Goal: Task Accomplishment & Management: Manage account settings

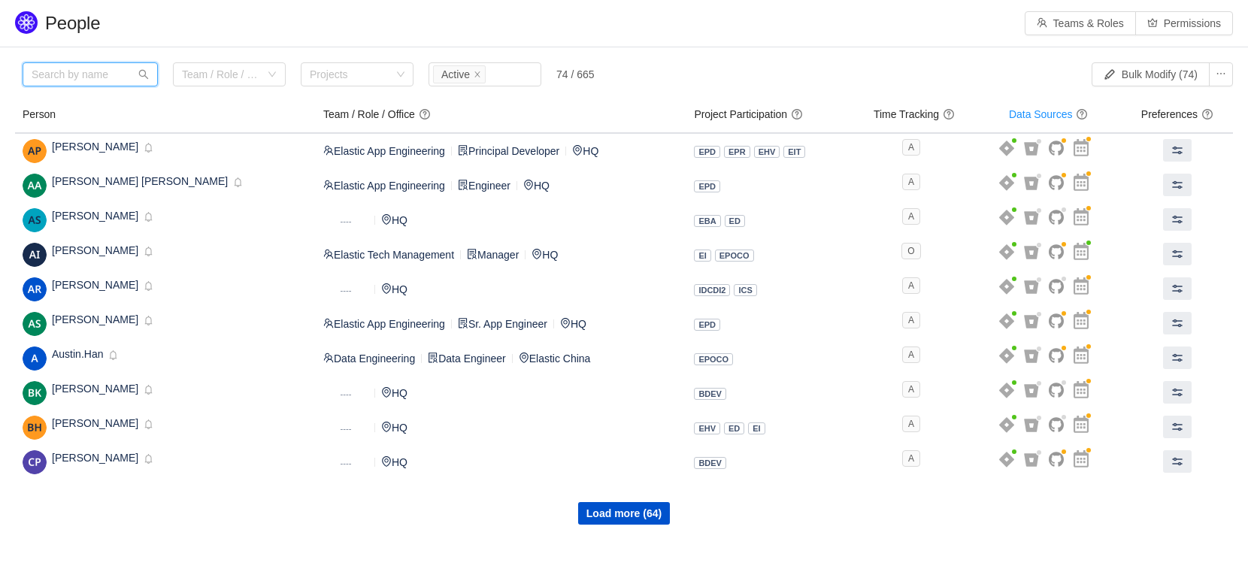
click at [91, 85] on input "text" at bounding box center [90, 74] width 135 height 24
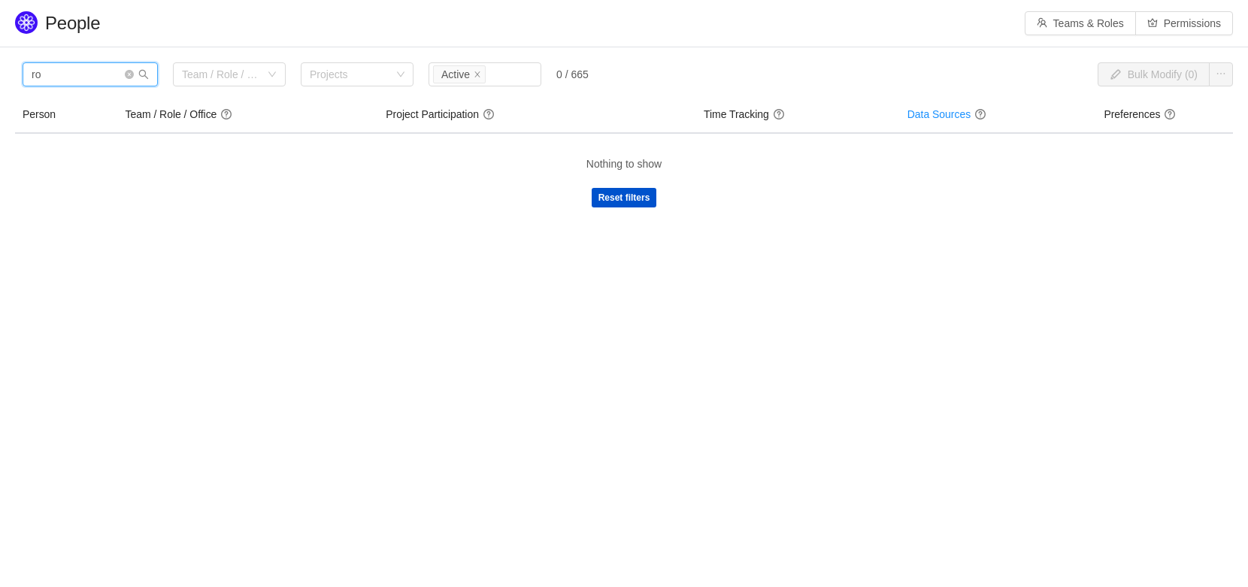
type input "r"
type input "hea"
click at [118, 326] on body "People Teams & Roles Permissions Please review the list of users with privilege…" at bounding box center [624, 293] width 1248 height 587
click at [481, 77] on icon "icon: close" at bounding box center [478, 75] width 8 height 8
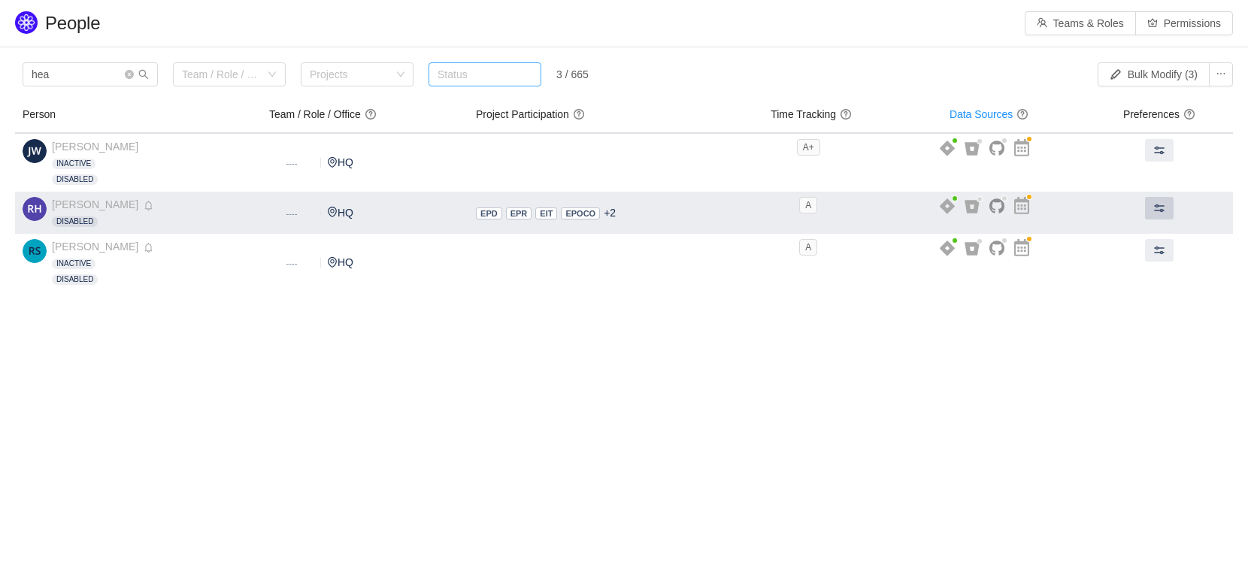
click at [1156, 208] on span at bounding box center [1159, 208] width 12 height 12
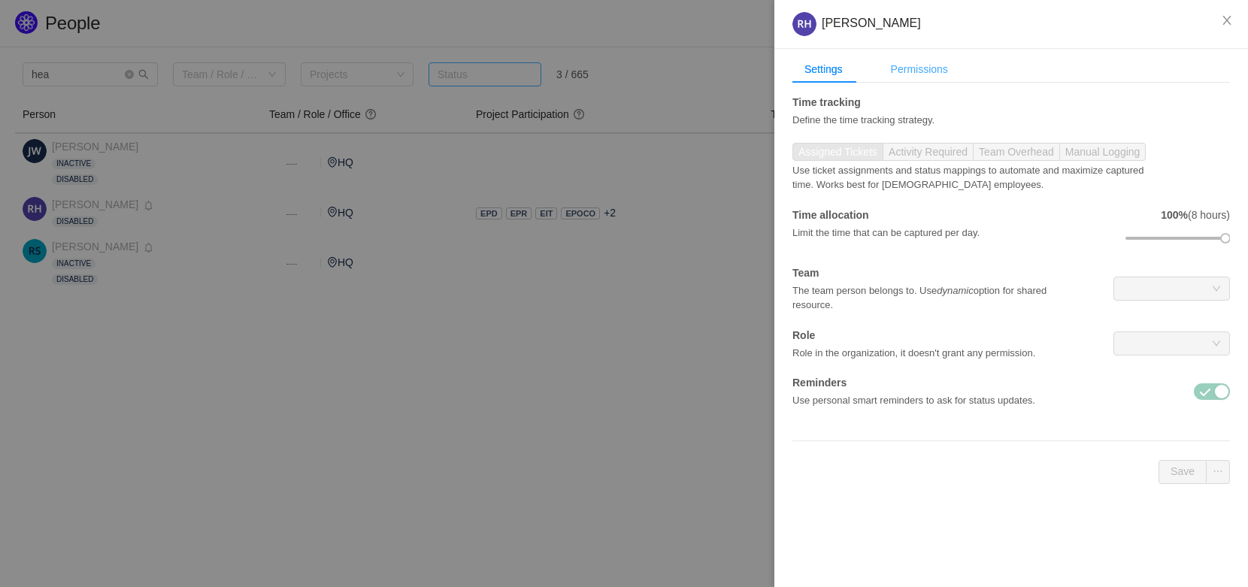
click at [917, 70] on div "Permissions" at bounding box center [919, 70] width 81 height 28
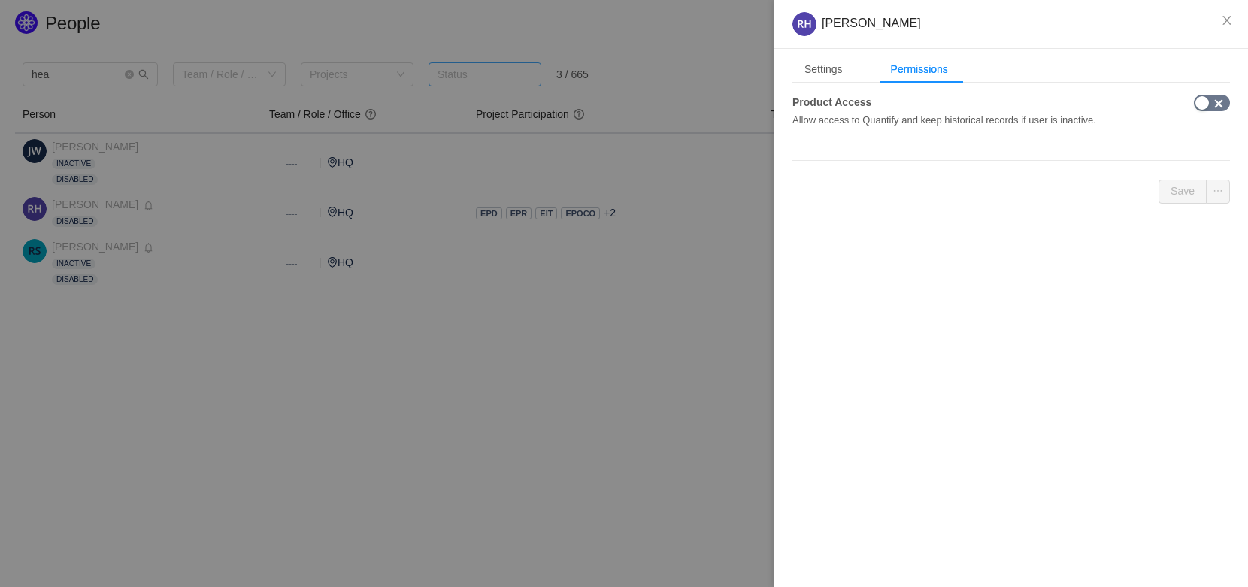
click at [1200, 102] on button "button" at bounding box center [1212, 103] width 36 height 17
click at [1182, 191] on button "Save" at bounding box center [1182, 192] width 48 height 24
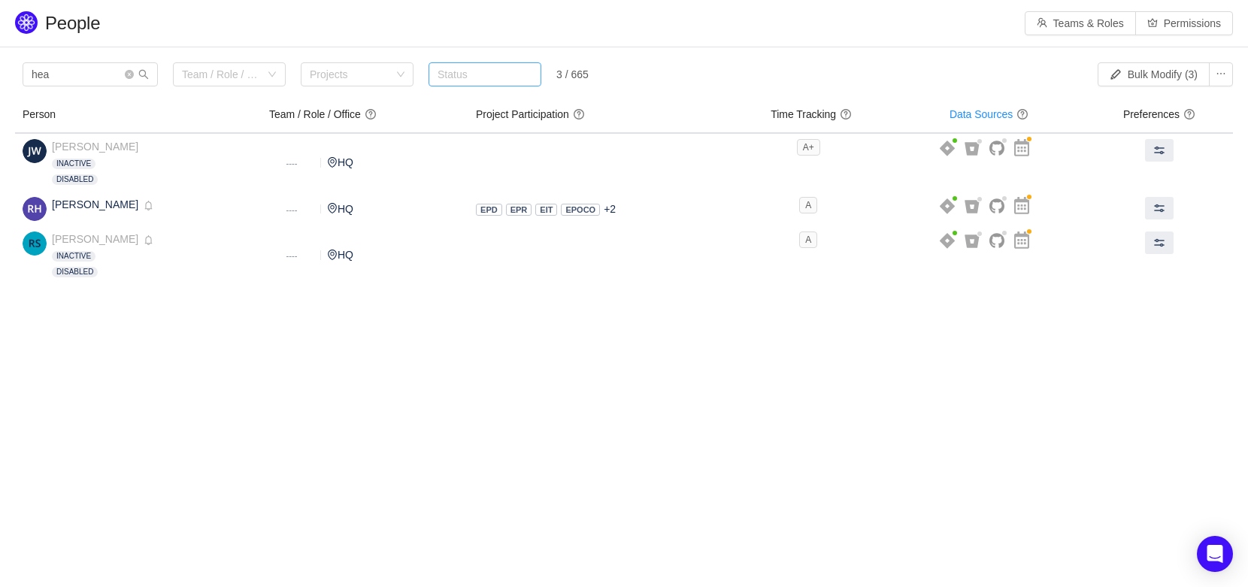
click at [396, 400] on body "People Teams & Roles Permissions Please review the list of users with privilege…" at bounding box center [624, 293] width 1248 height 587
